Goal: Task Accomplishment & Management: Use online tool/utility

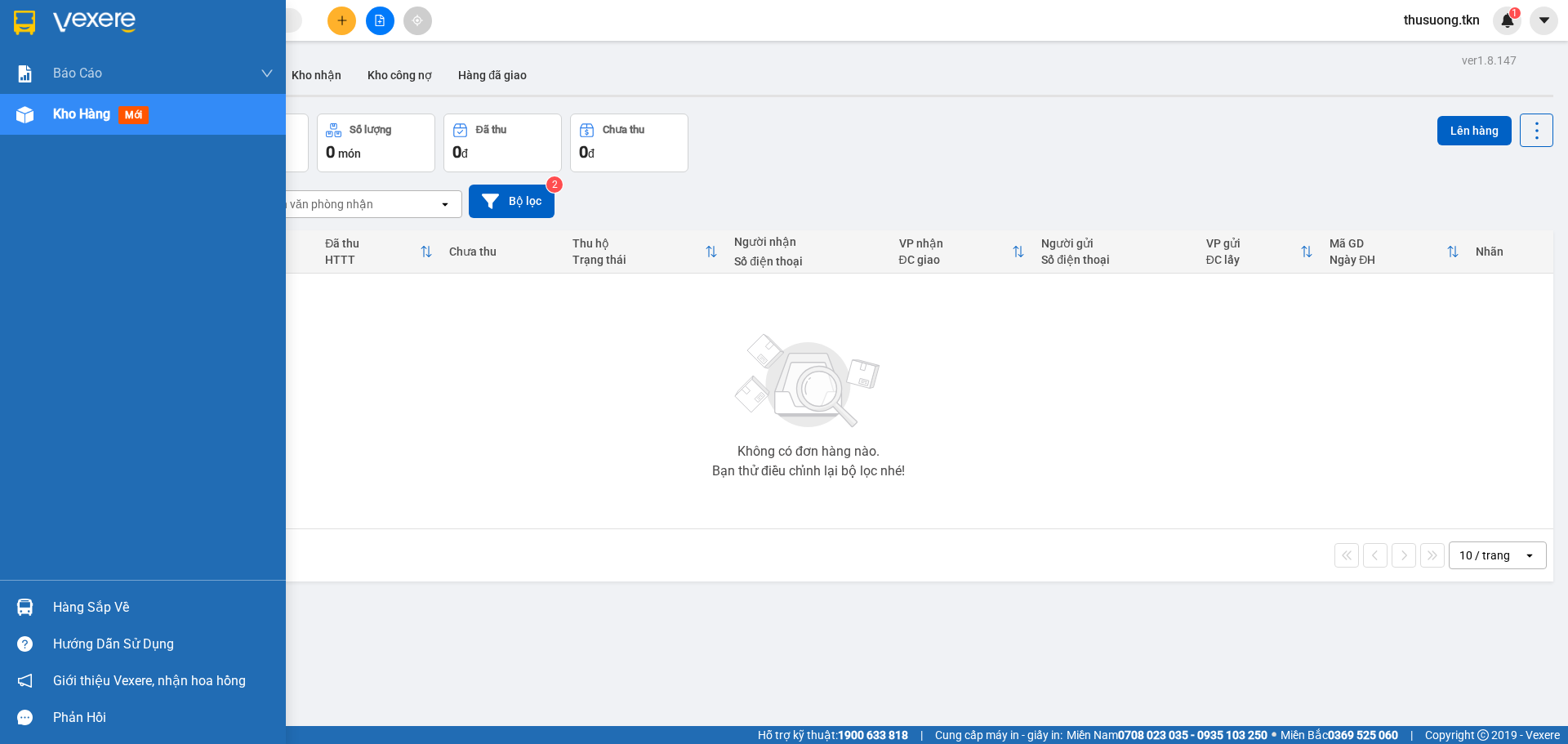
drag, startPoint x: 0, startPoint y: 0, endPoint x: 115, endPoint y: 603, distance: 613.9
click at [115, 603] on div "Hàng sắp về" at bounding box center [164, 607] width 221 height 25
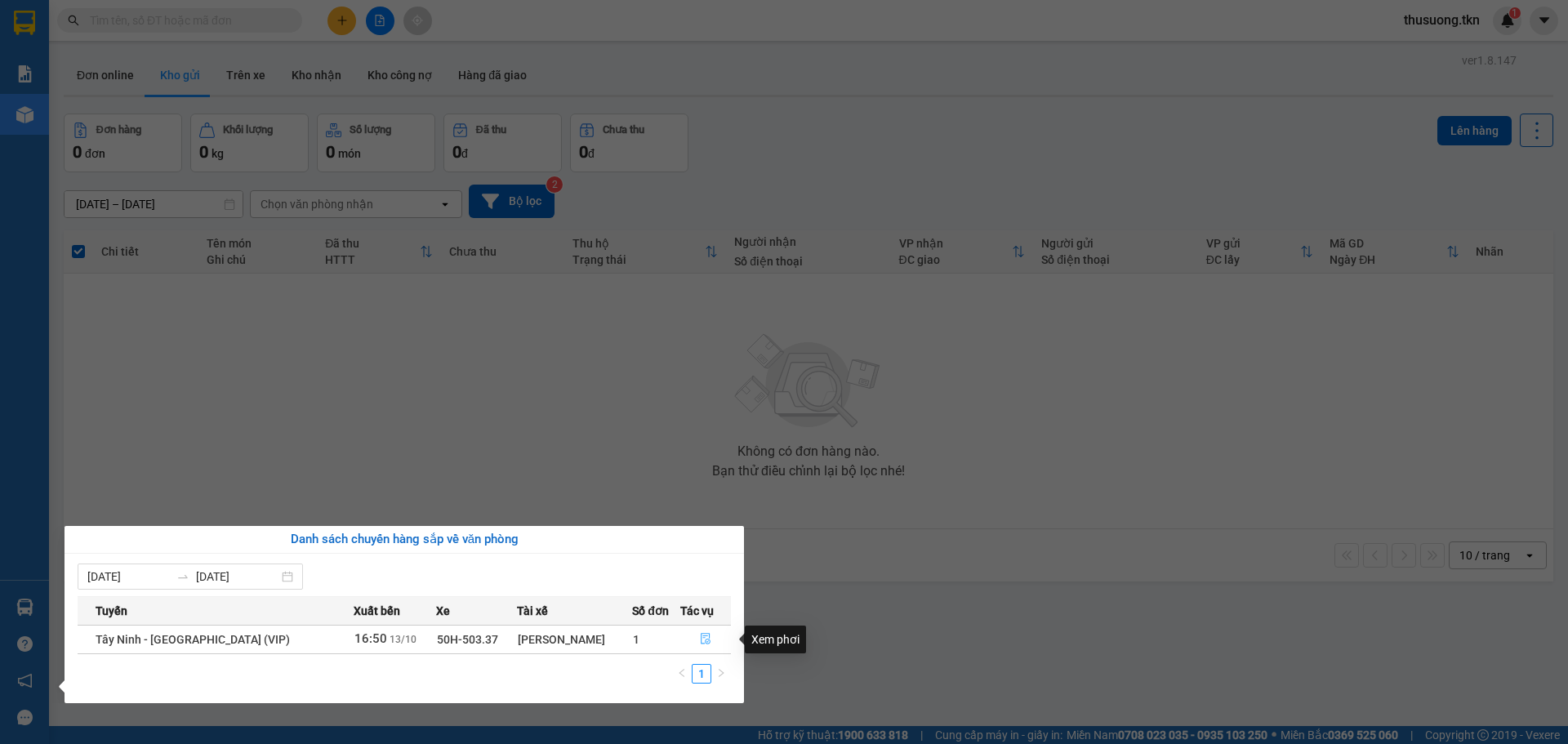
click at [702, 641] on icon "file-done" at bounding box center [705, 638] width 11 height 11
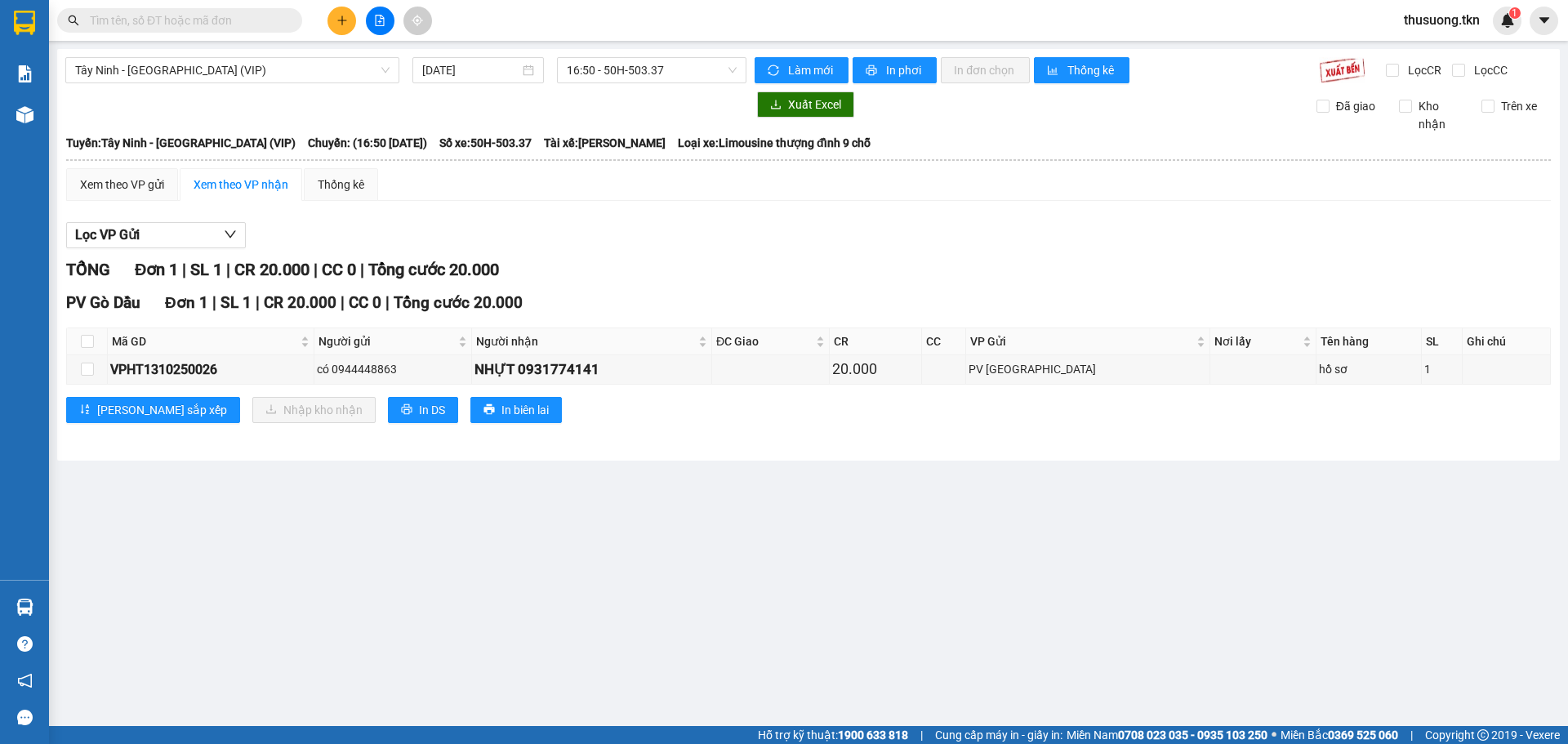
click at [95, 335] on th at bounding box center [87, 342] width 41 height 27
click at [86, 342] on input "checkbox" at bounding box center [87, 341] width 13 height 13
checkbox input "true"
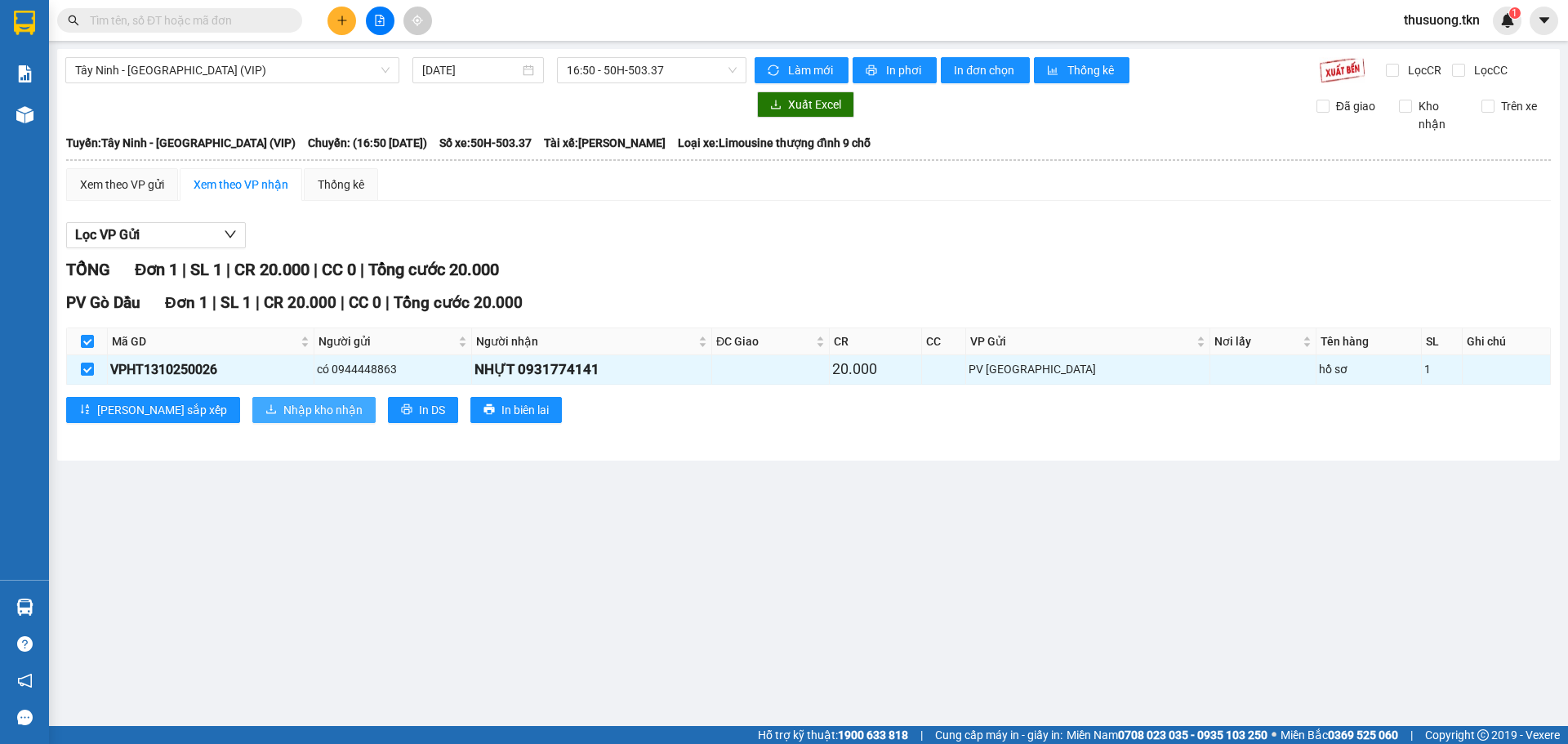
click at [283, 401] on span "Nhập kho nhận" at bounding box center [322, 410] width 79 height 18
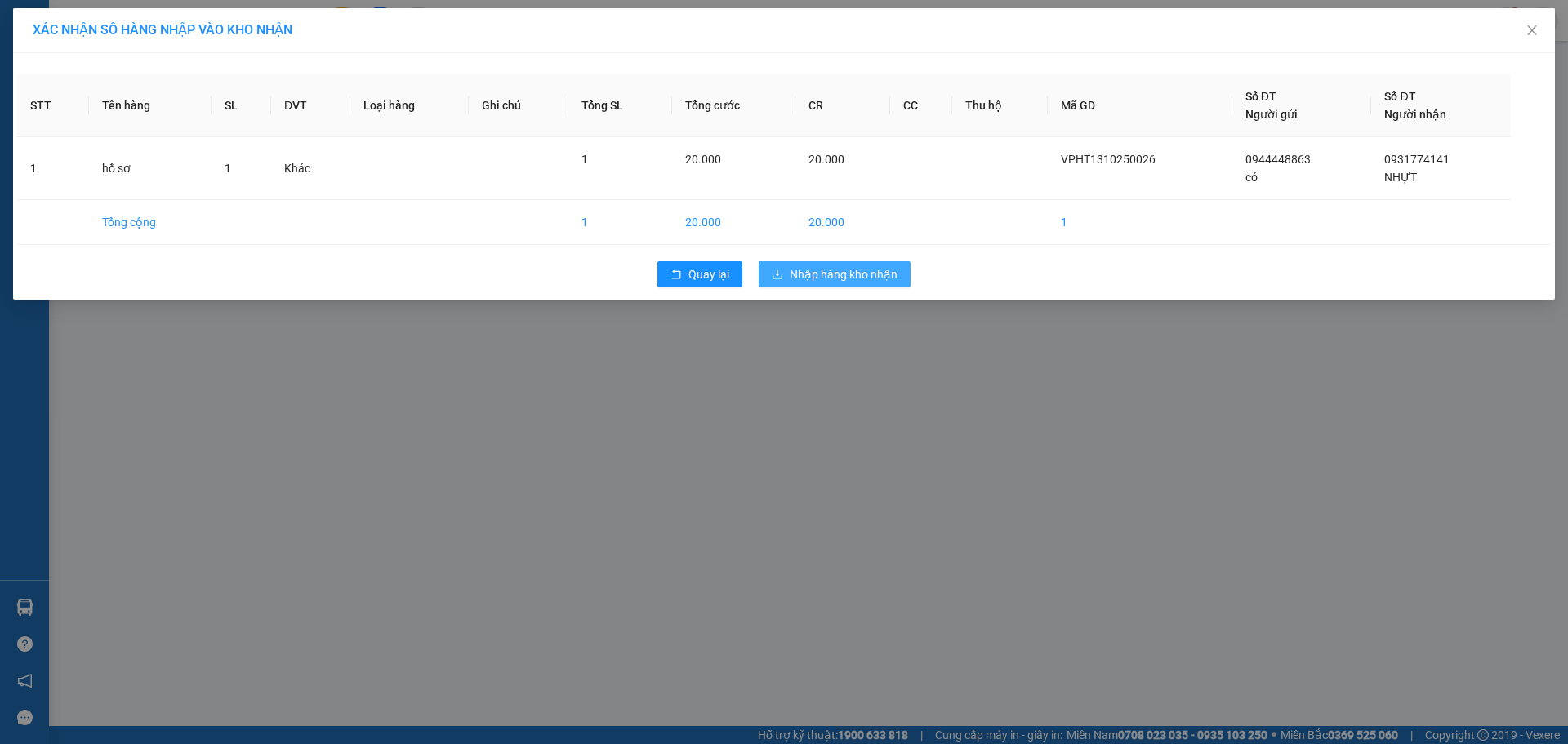
click at [854, 277] on span "Nhập hàng kho nhận" at bounding box center [843, 274] width 108 height 18
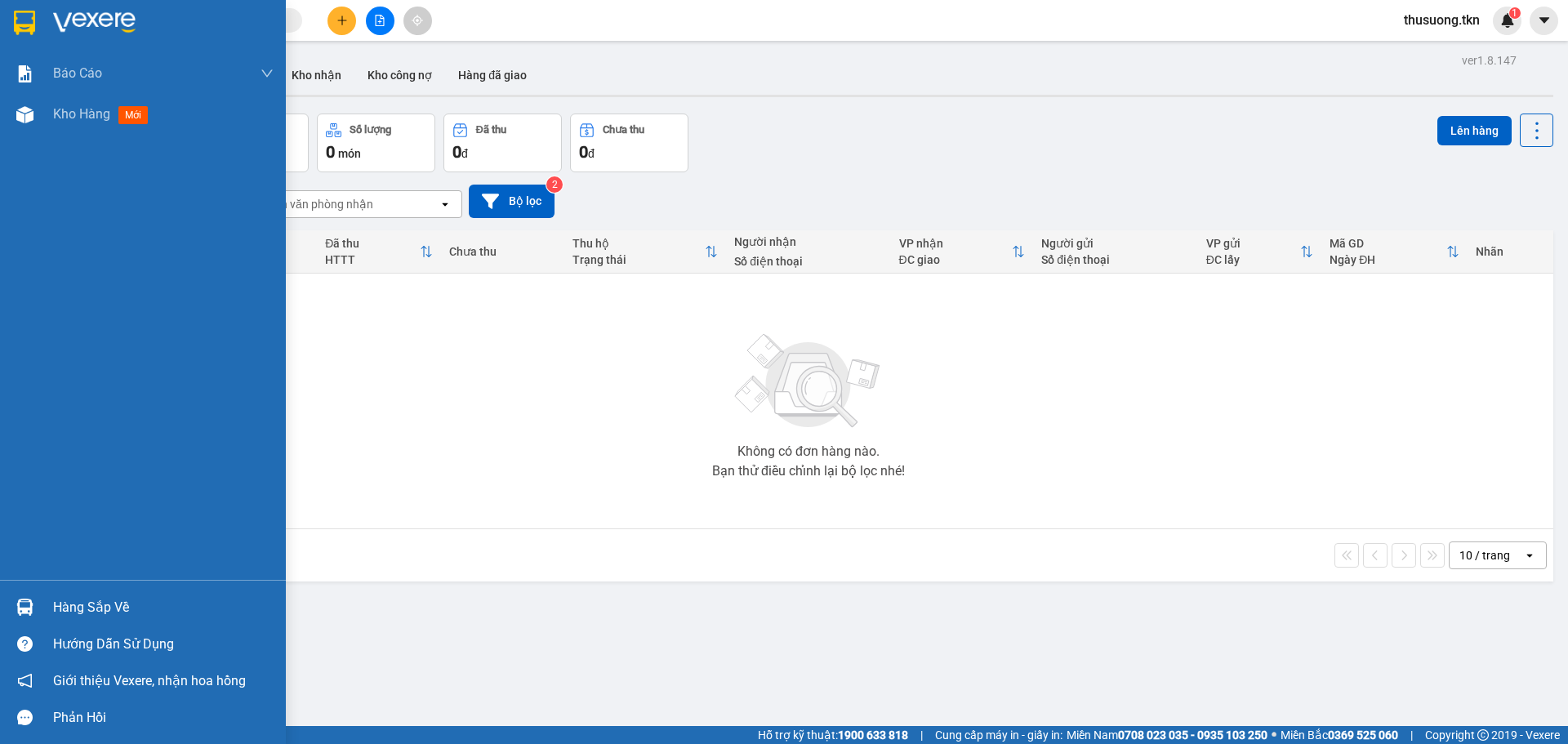
click at [92, 596] on div "Hàng sắp về" at bounding box center [164, 607] width 221 height 25
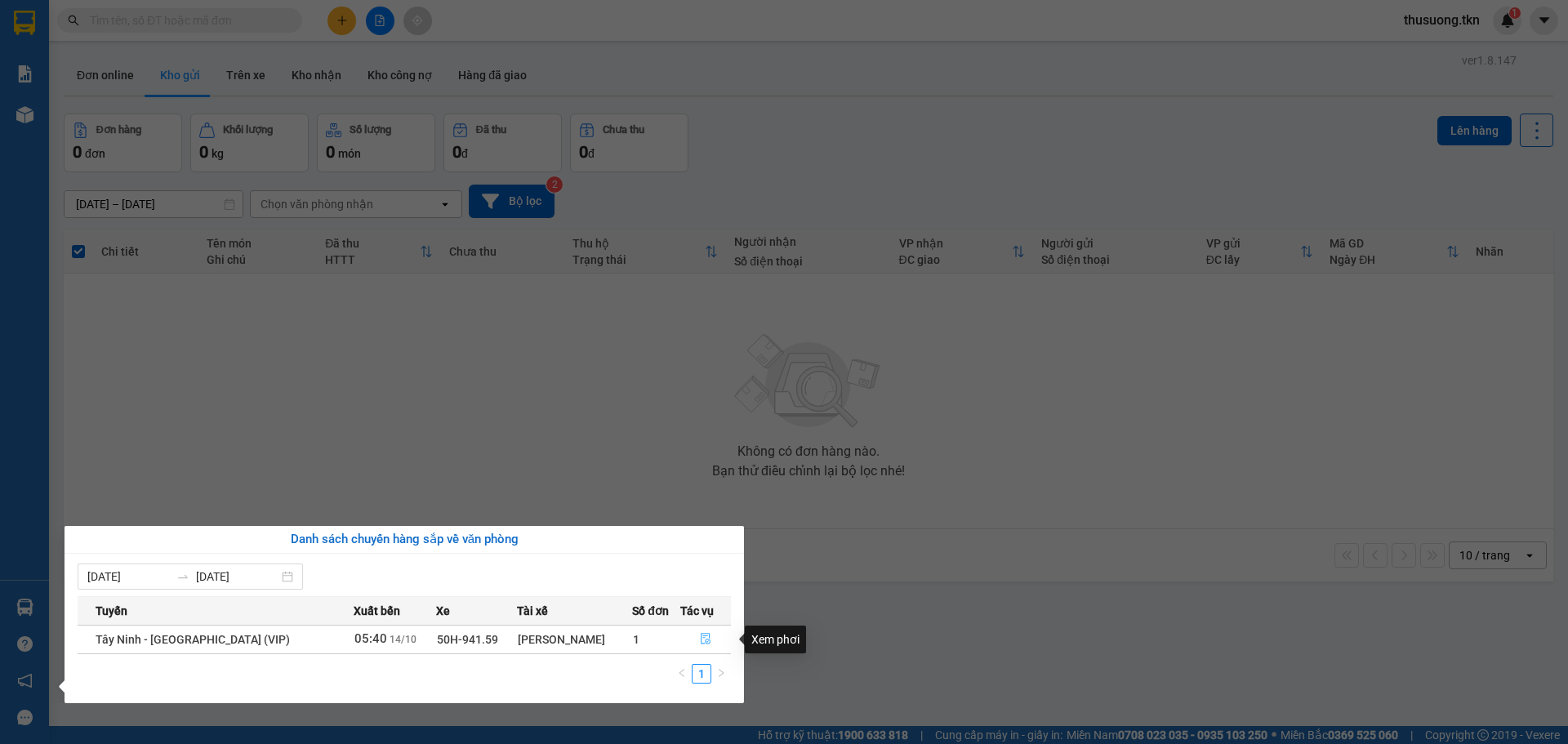
click at [702, 642] on icon "file-done" at bounding box center [705, 638] width 11 height 11
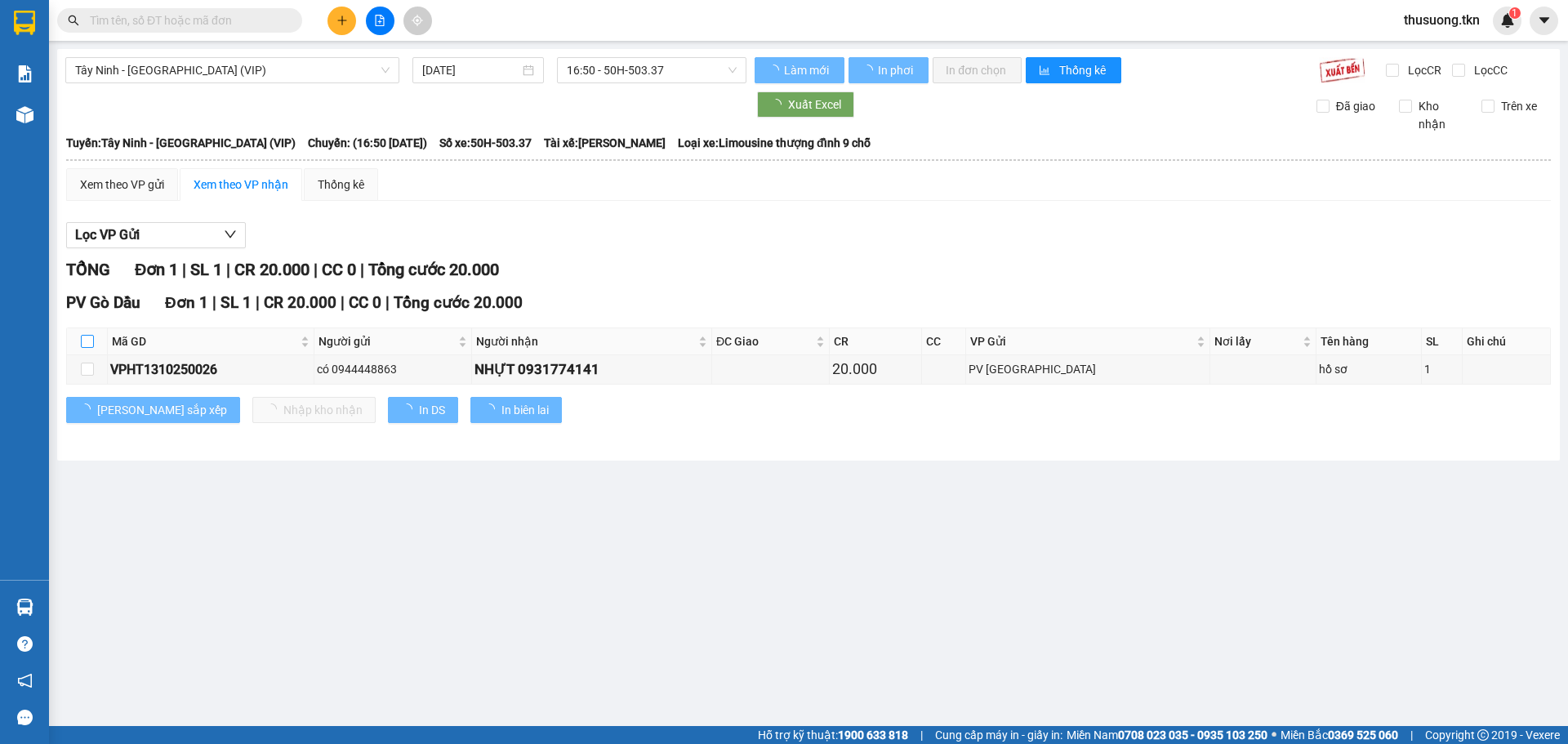
click at [93, 336] on input "checkbox" at bounding box center [87, 341] width 13 height 13
checkbox input "true"
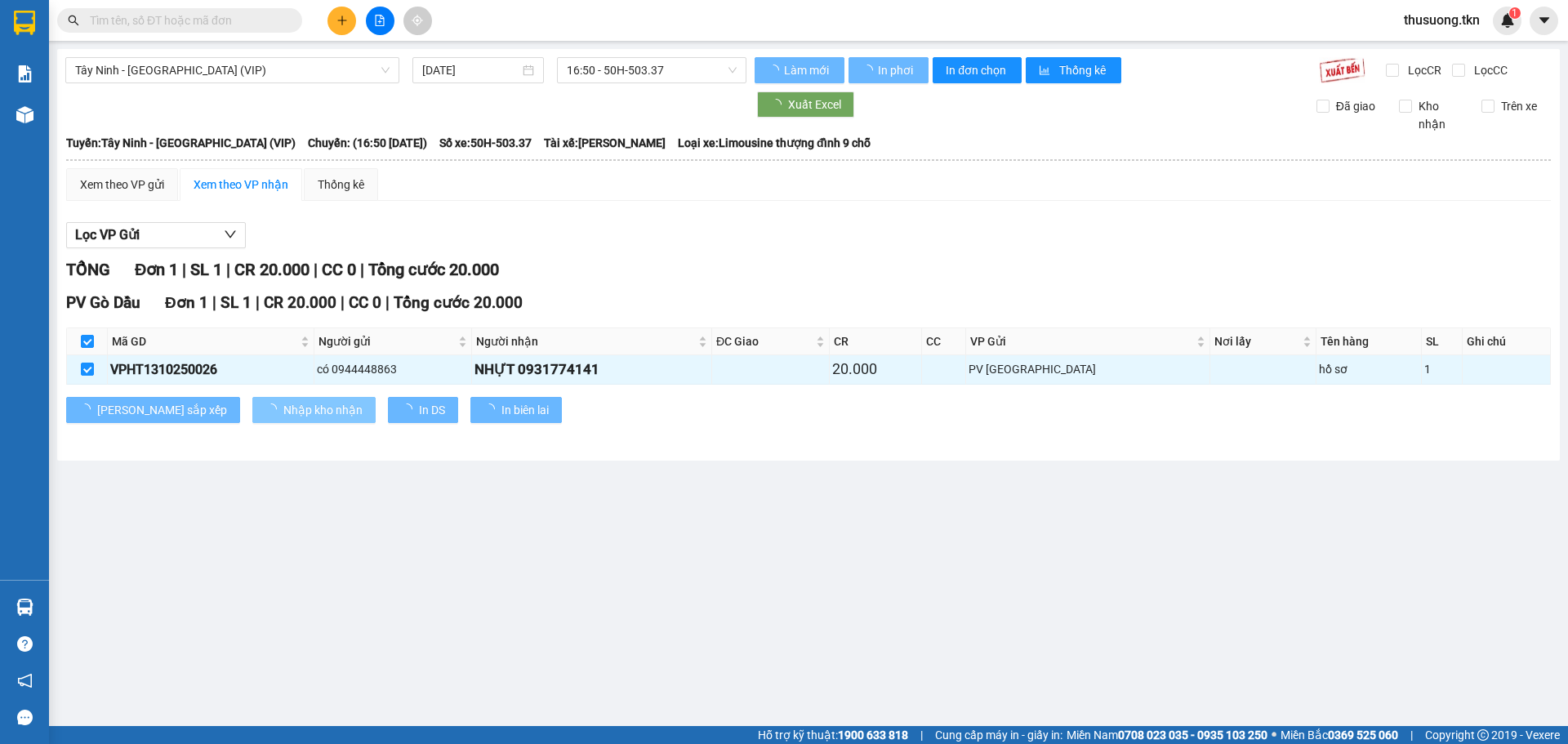
drag, startPoint x: 239, startPoint y: 406, endPoint x: 263, endPoint y: 402, distance: 24.3
click at [283, 406] on span "Nhập kho nhận" at bounding box center [322, 410] width 79 height 18
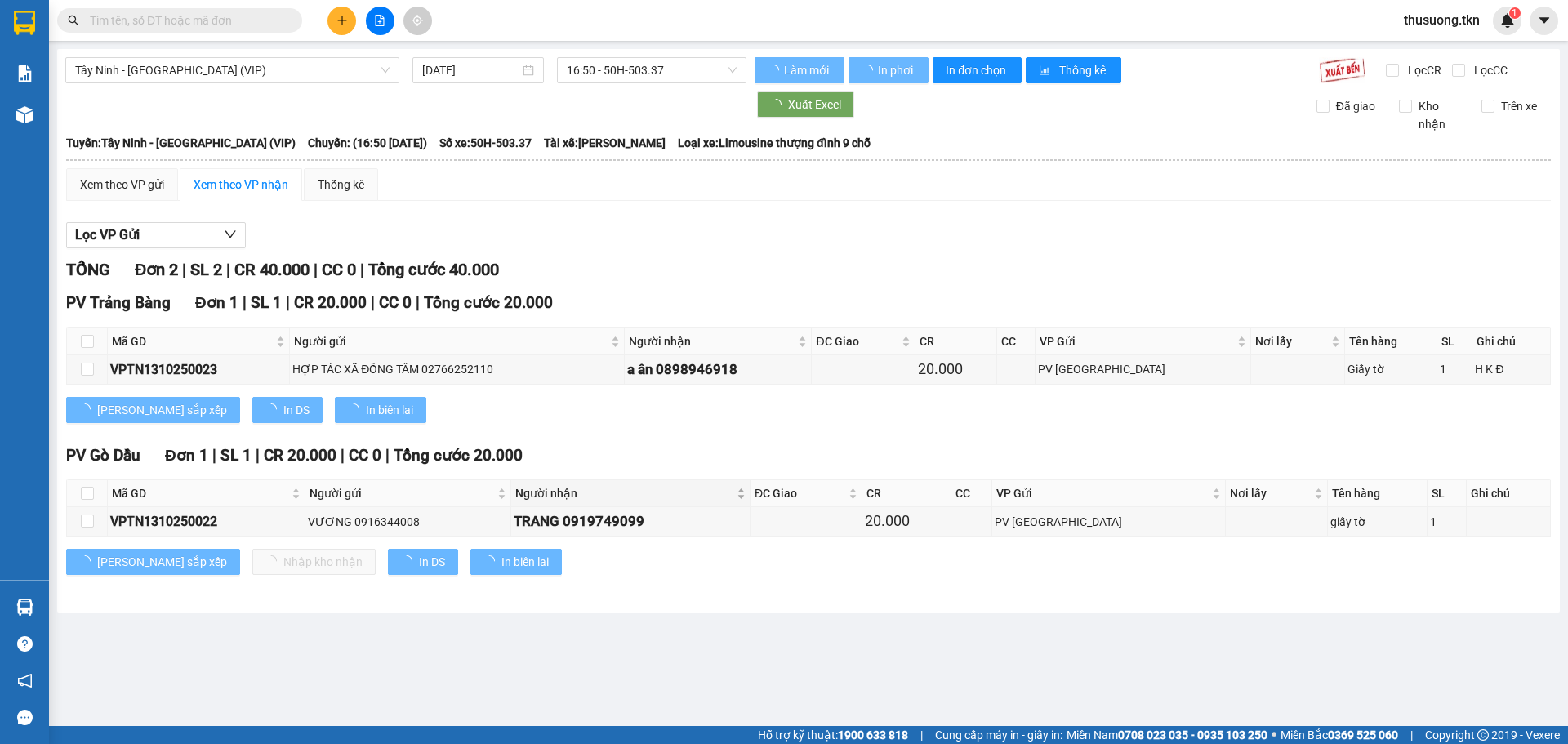
type input "[DATE]"
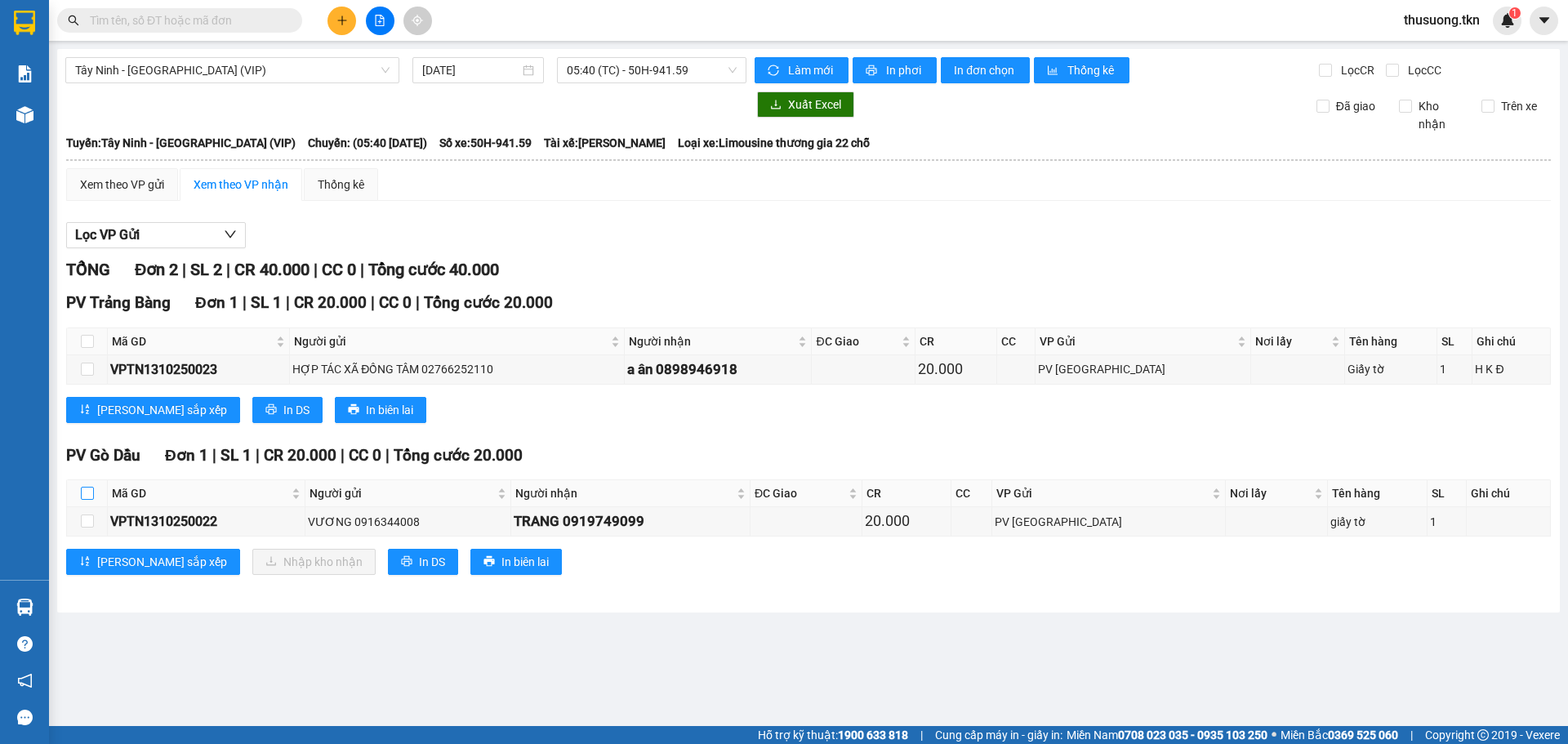
click at [93, 491] on input "checkbox" at bounding box center [87, 493] width 13 height 13
checkbox input "true"
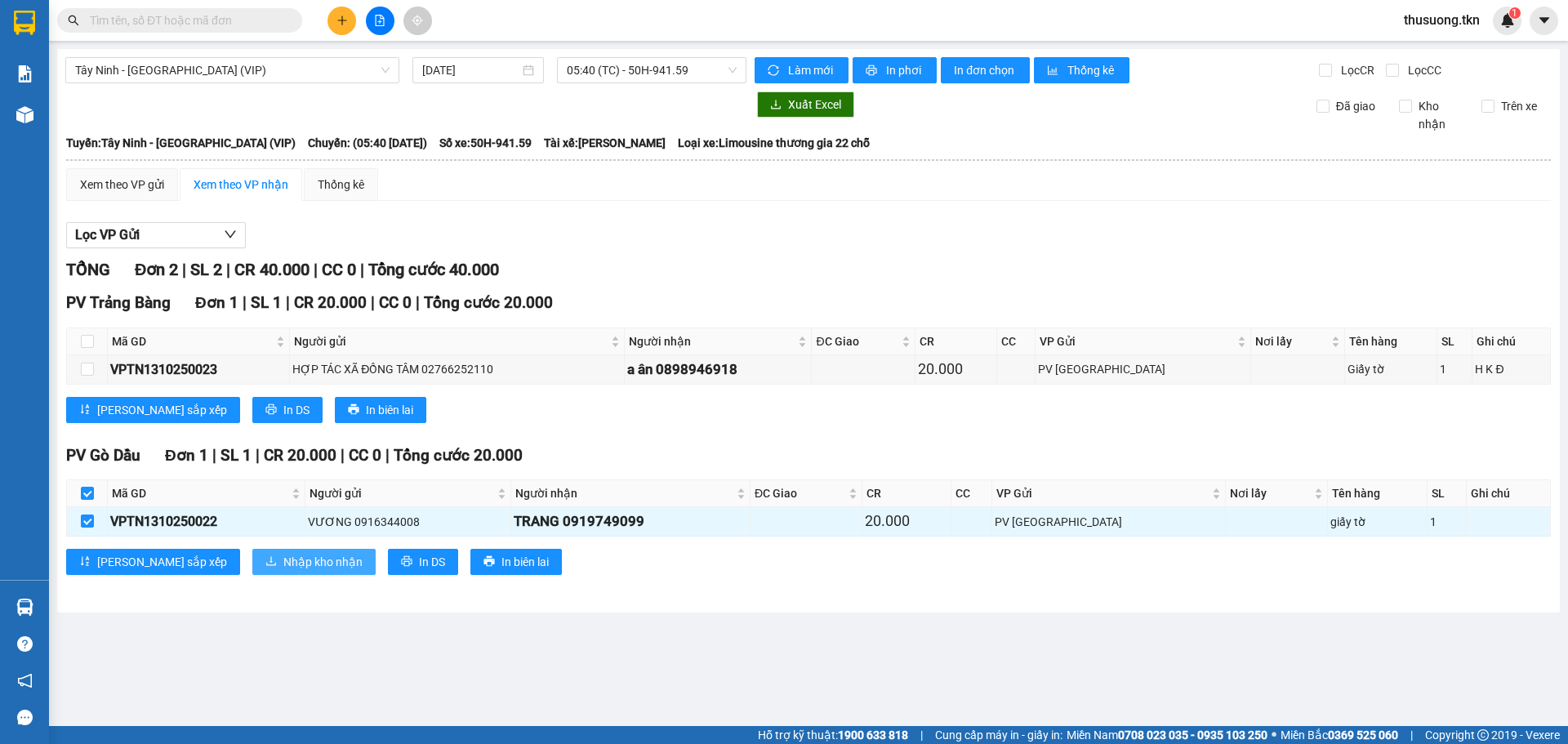
click at [283, 562] on span "Nhập kho nhận" at bounding box center [322, 562] width 79 height 18
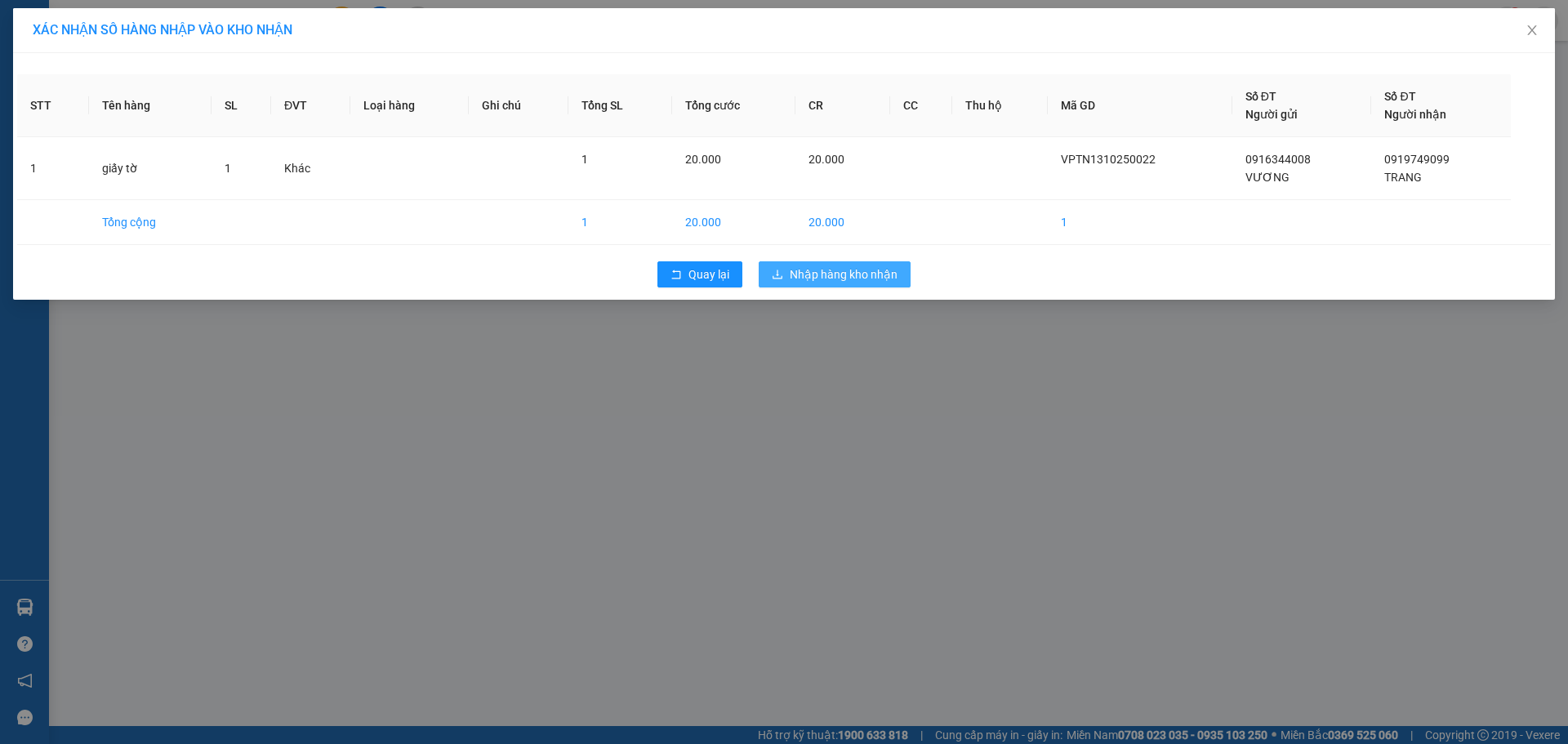
click at [815, 273] on span "Nhập hàng kho nhận" at bounding box center [843, 274] width 108 height 18
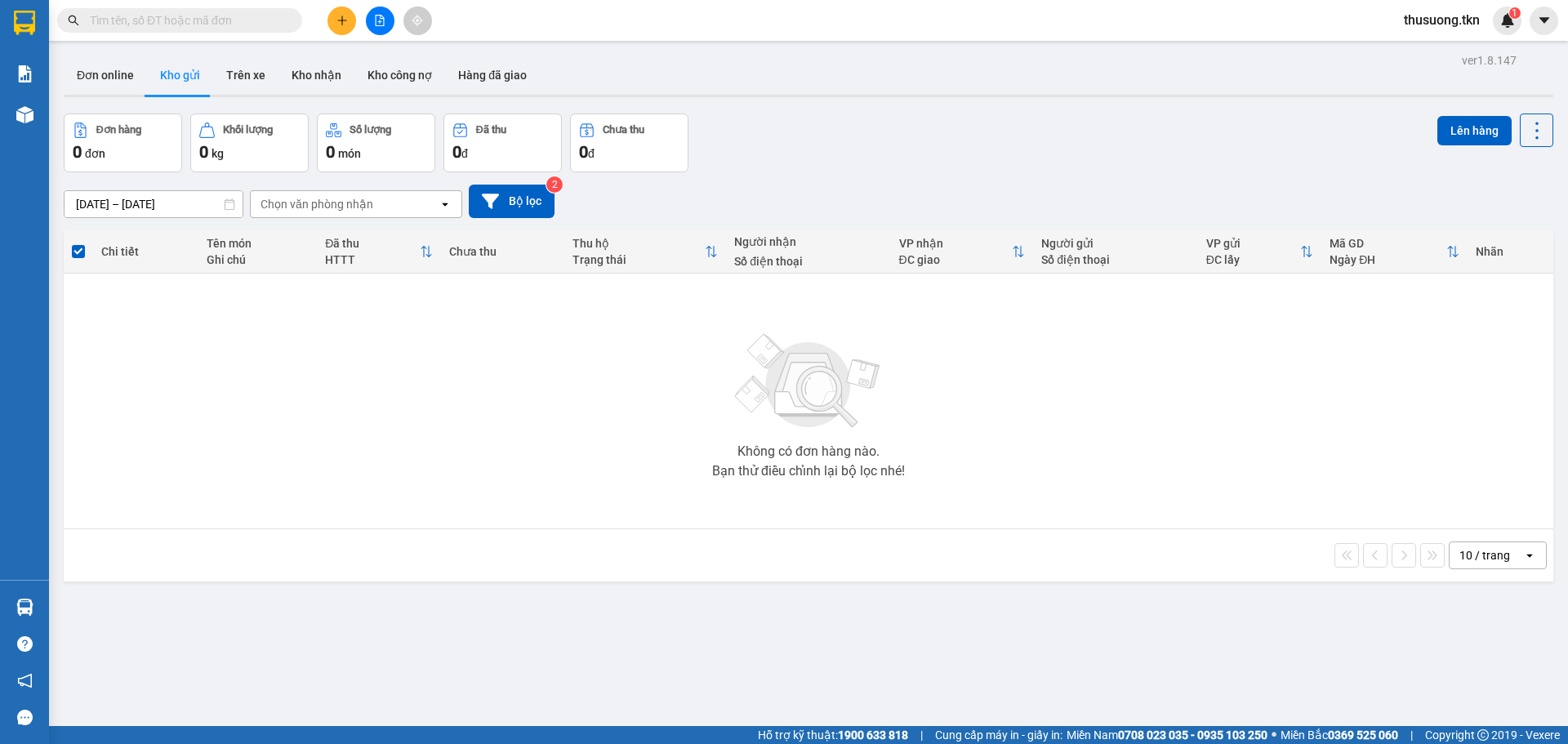
click at [672, 628] on div "ver 1.8.147 Đơn online Kho gửi Trên xe Kho nhận Kho công nợ Hàng đã giao Đơn hà…" at bounding box center [808, 421] width 1503 height 744
